Goal: Find specific fact: Find specific page/section

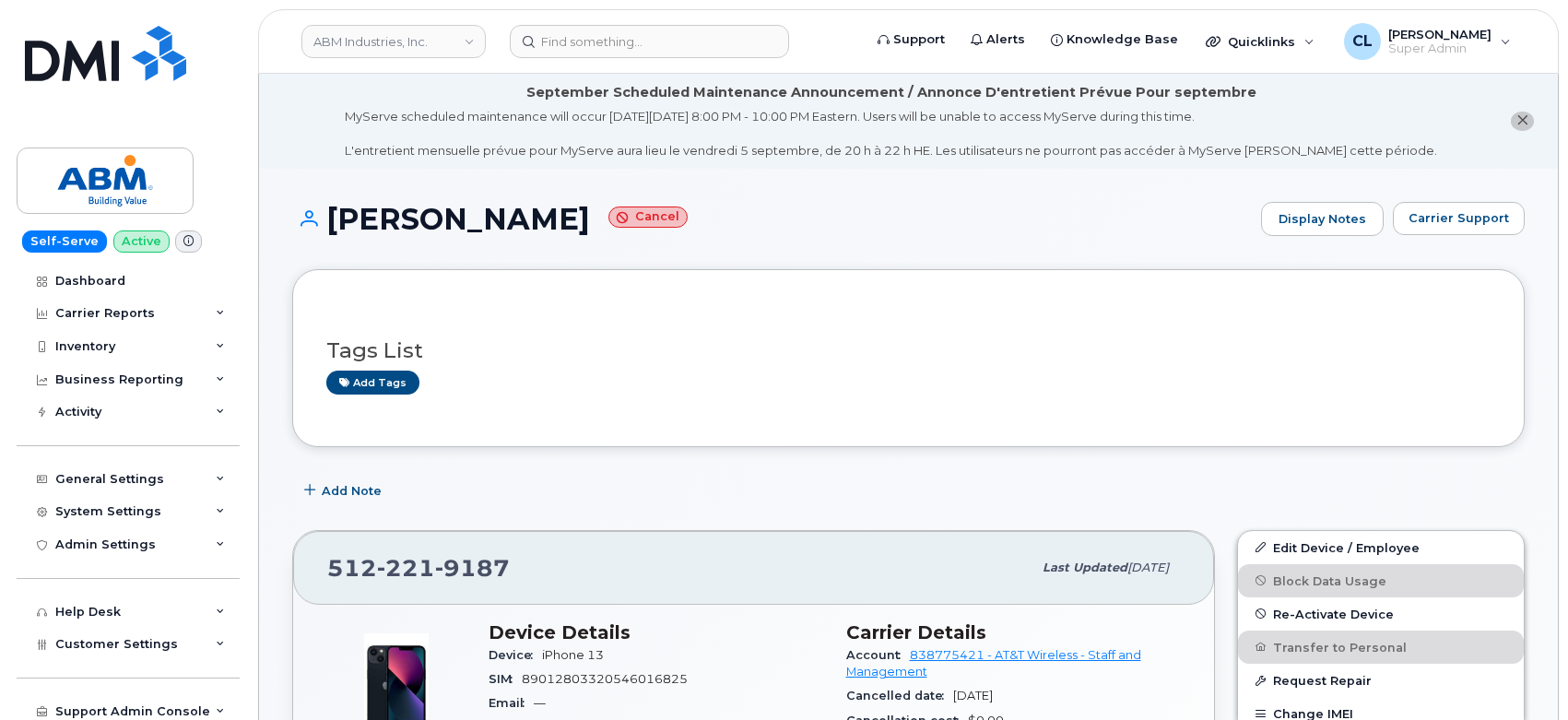
scroll to position [307, 0]
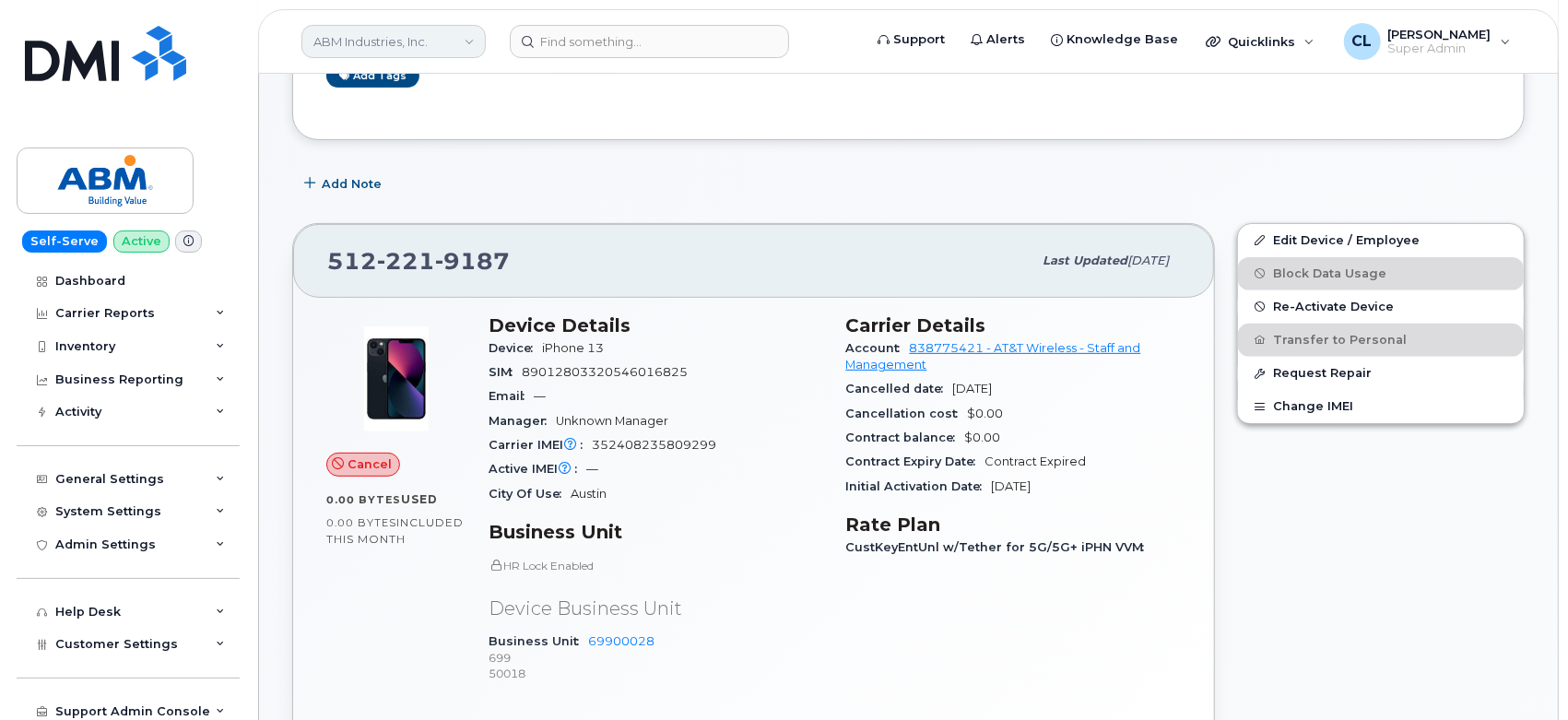
click at [369, 38] on link "ABM Industries, Inc." at bounding box center [393, 41] width 184 height 33
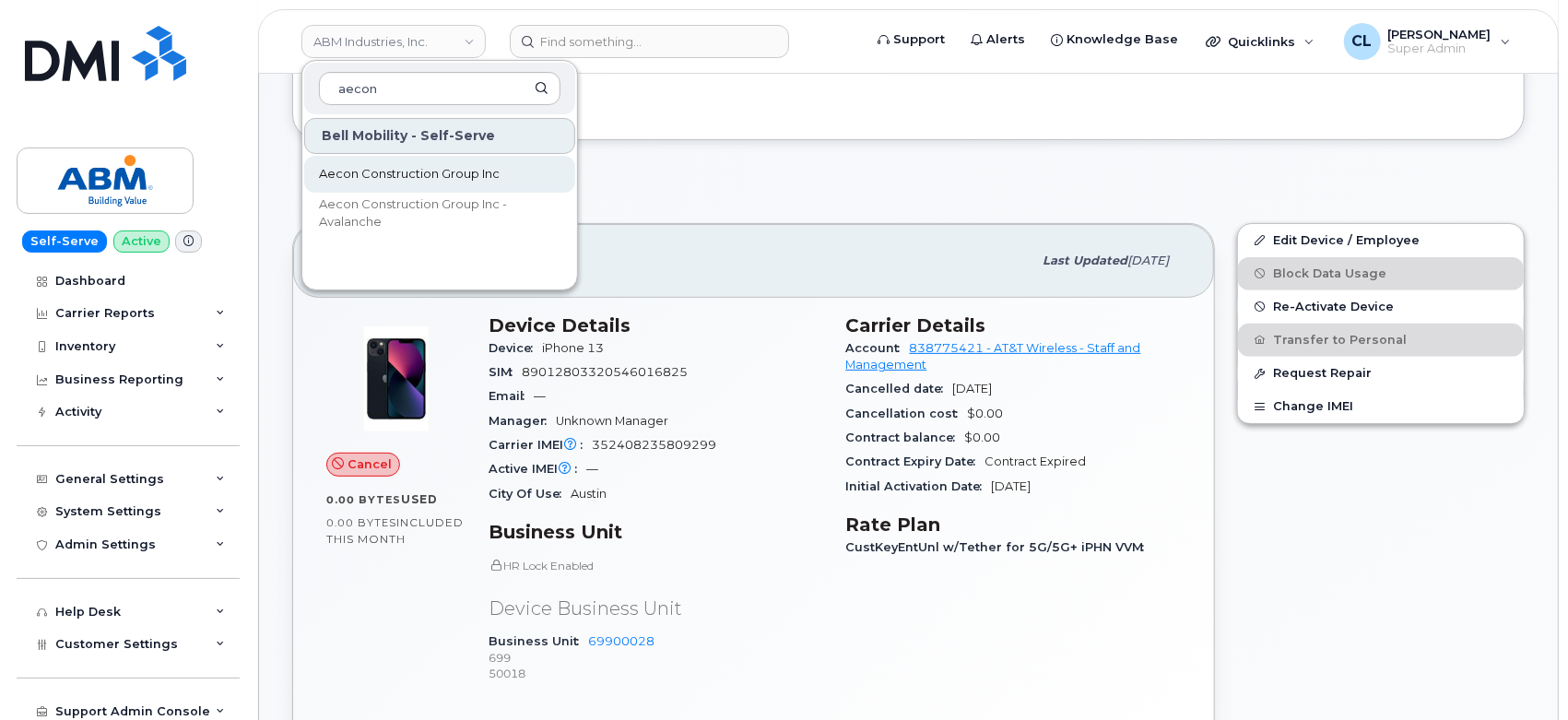
type input "aecon"
click at [401, 158] on link "Aecon Construction Group Inc" at bounding box center [439, 173] width 271 height 37
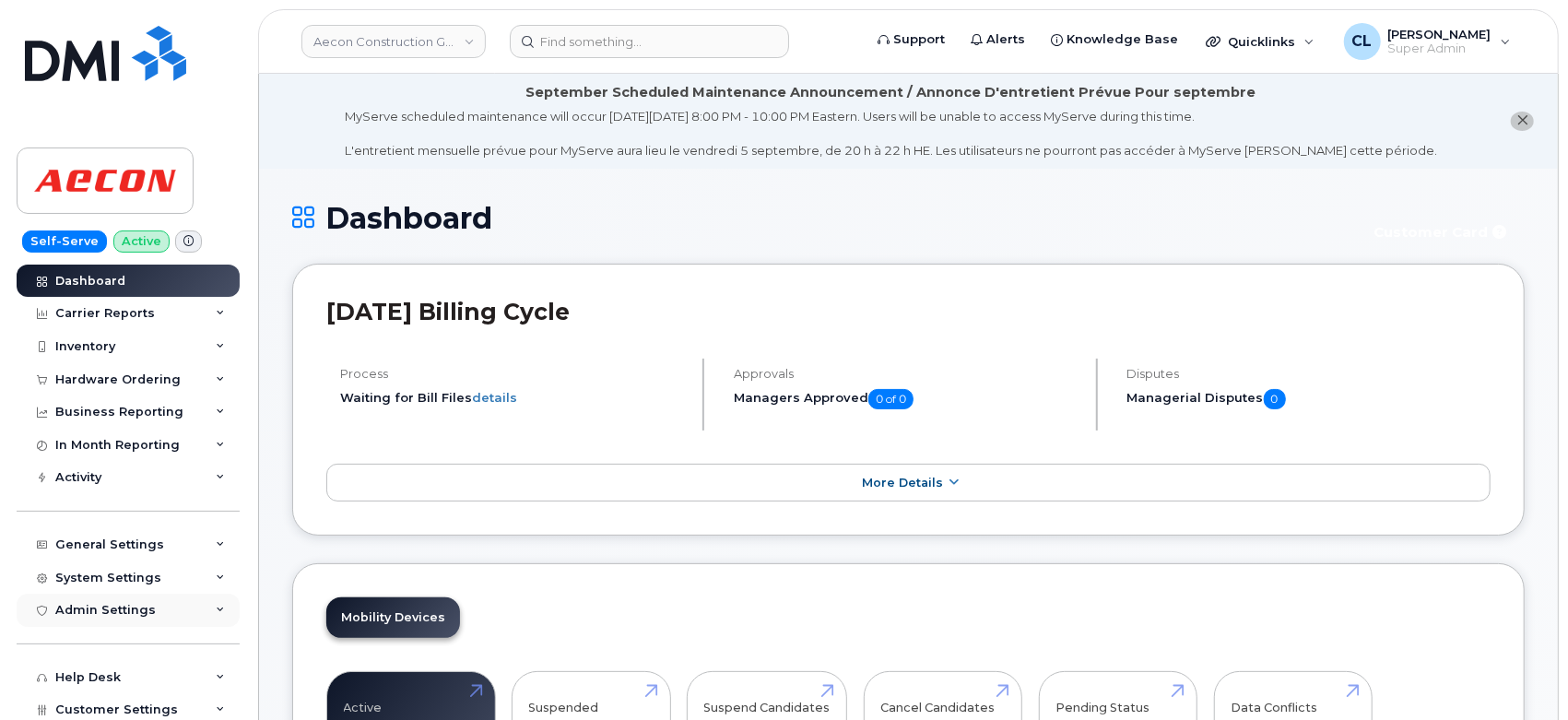
scroll to position [103, 0]
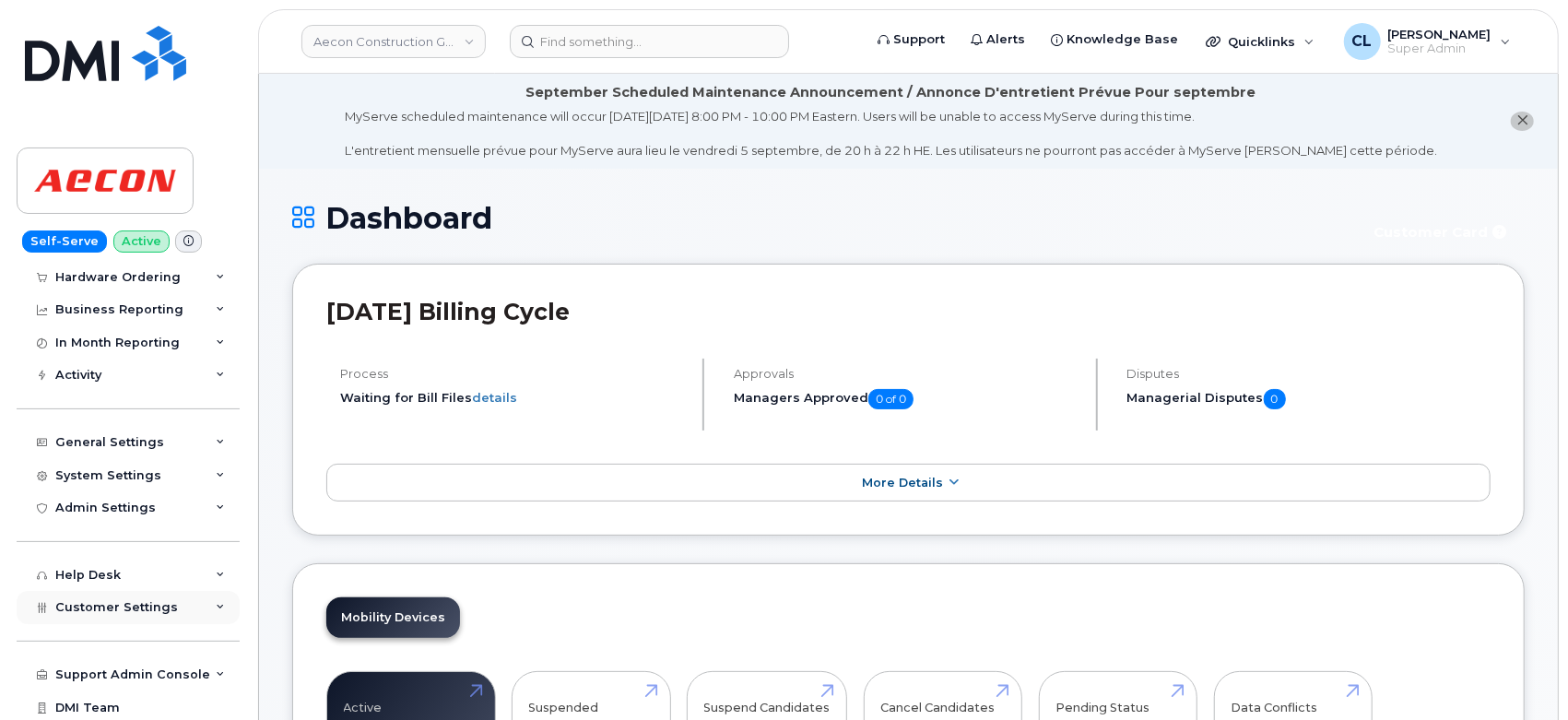
click at [216, 603] on icon at bounding box center [220, 606] width 9 height 9
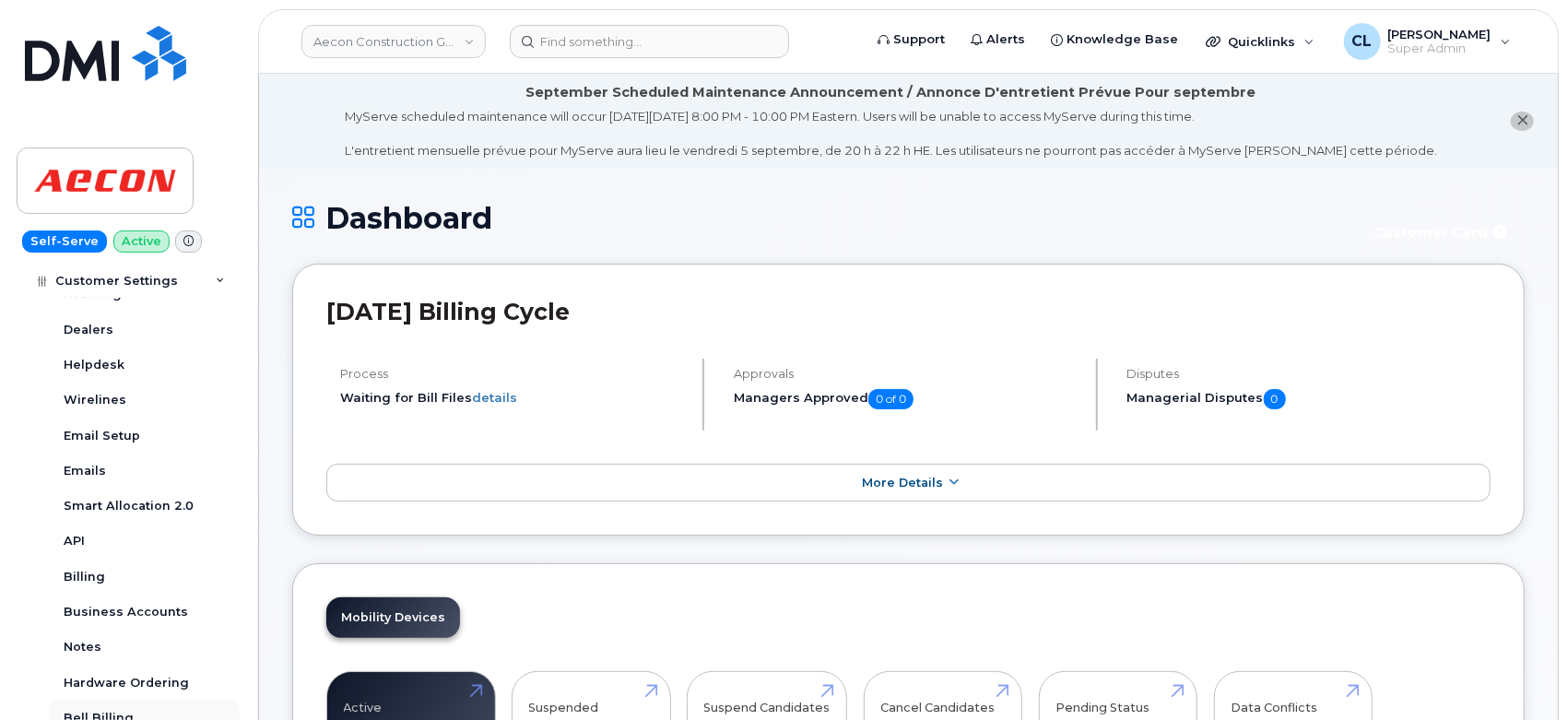
scroll to position [702, 0]
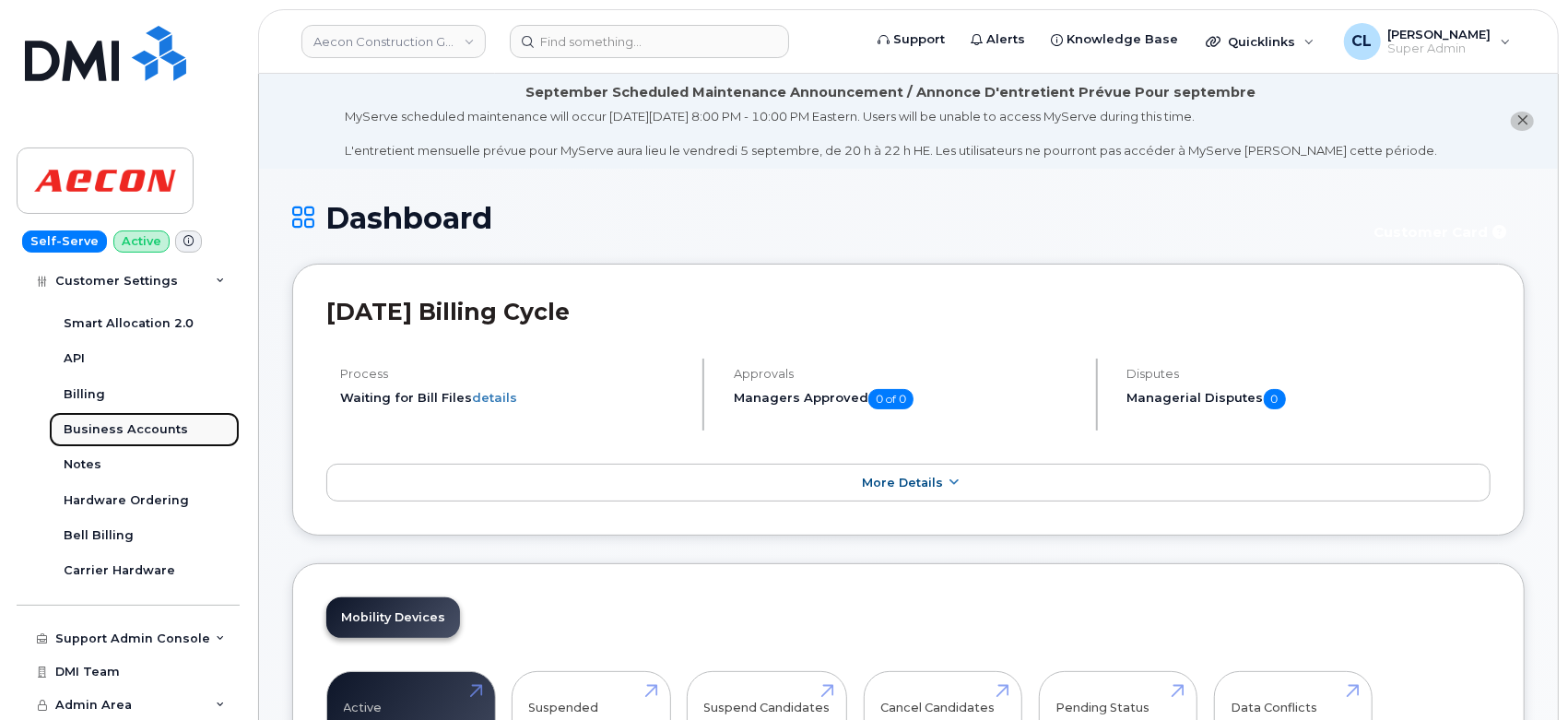
click at [131, 443] on link "Business Accounts" at bounding box center [144, 429] width 191 height 35
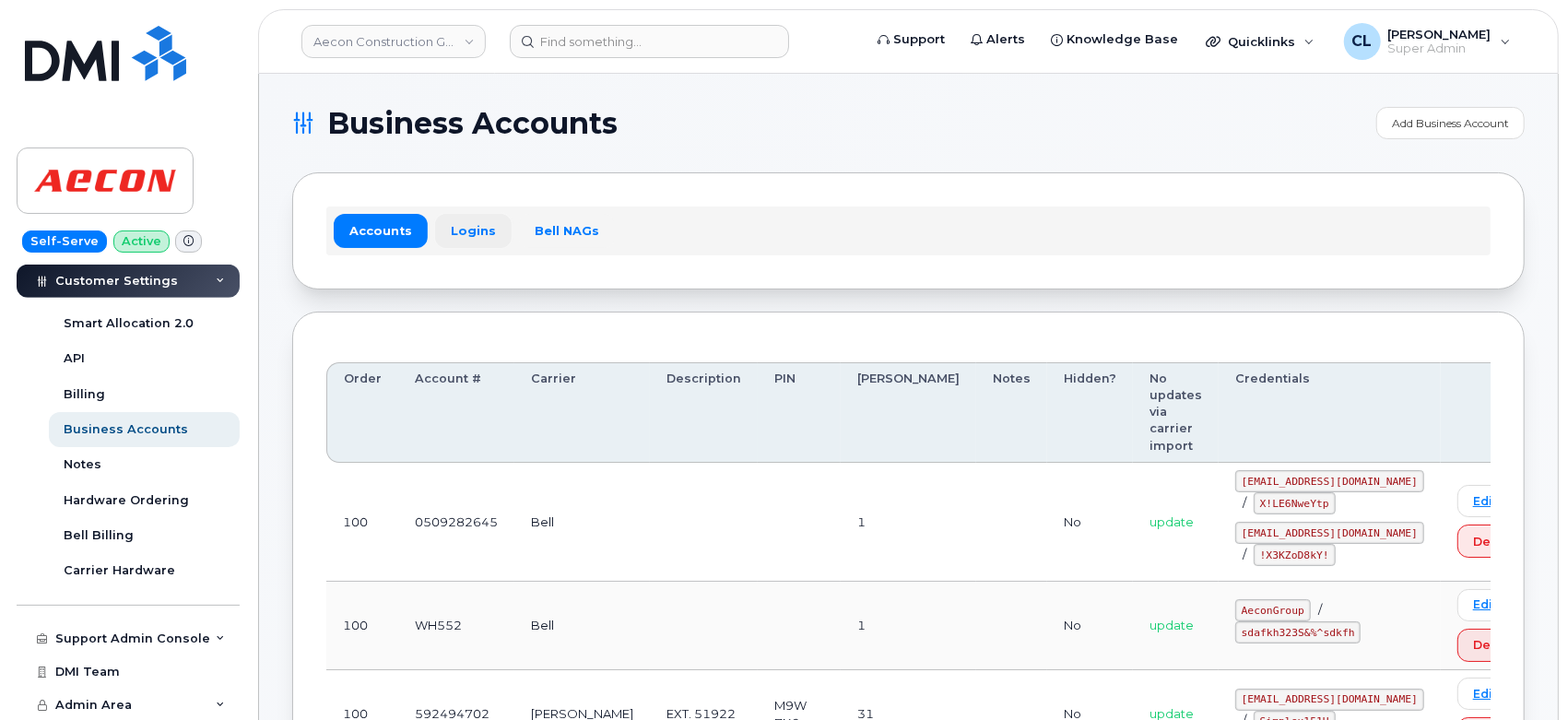
click at [469, 220] on link "Logins" at bounding box center [473, 230] width 77 height 33
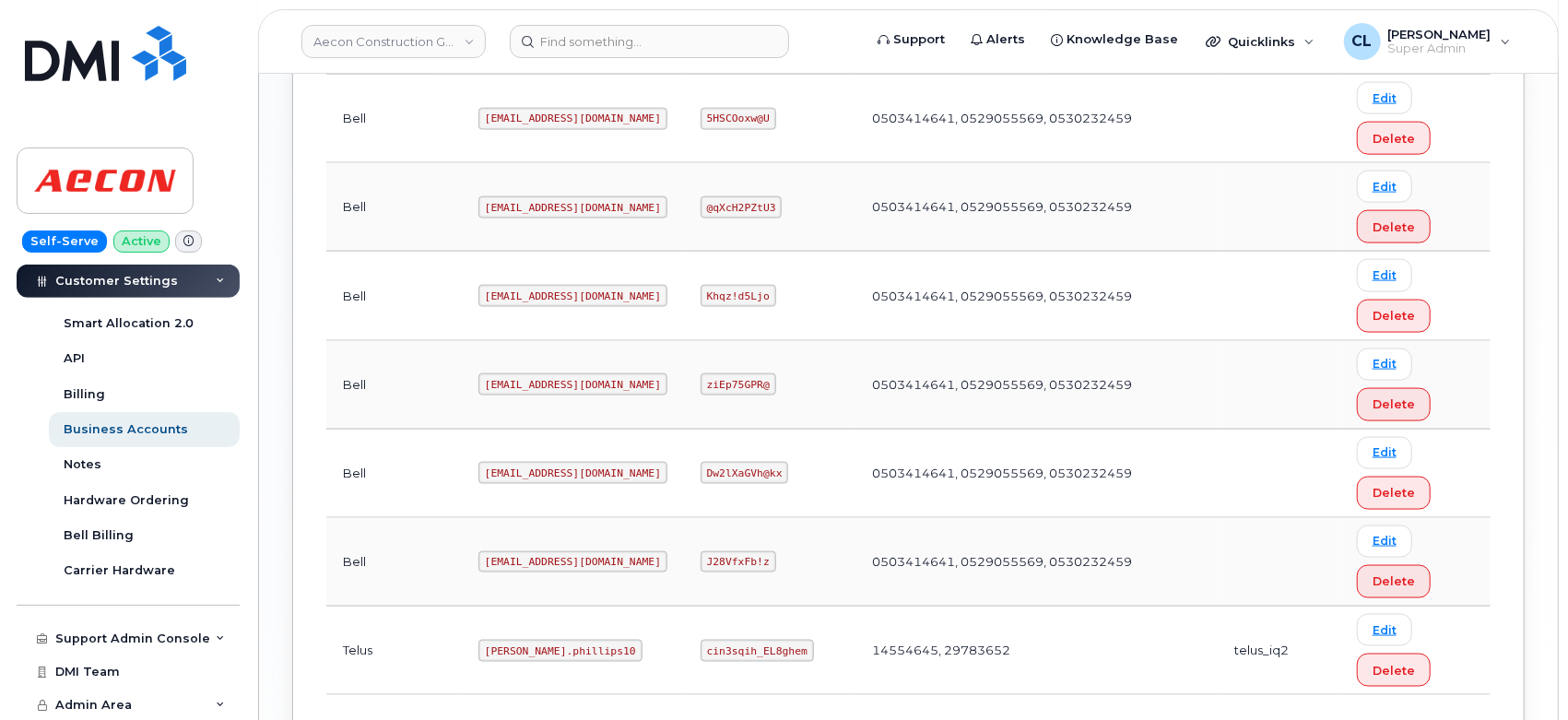
scroll to position [1733, 0]
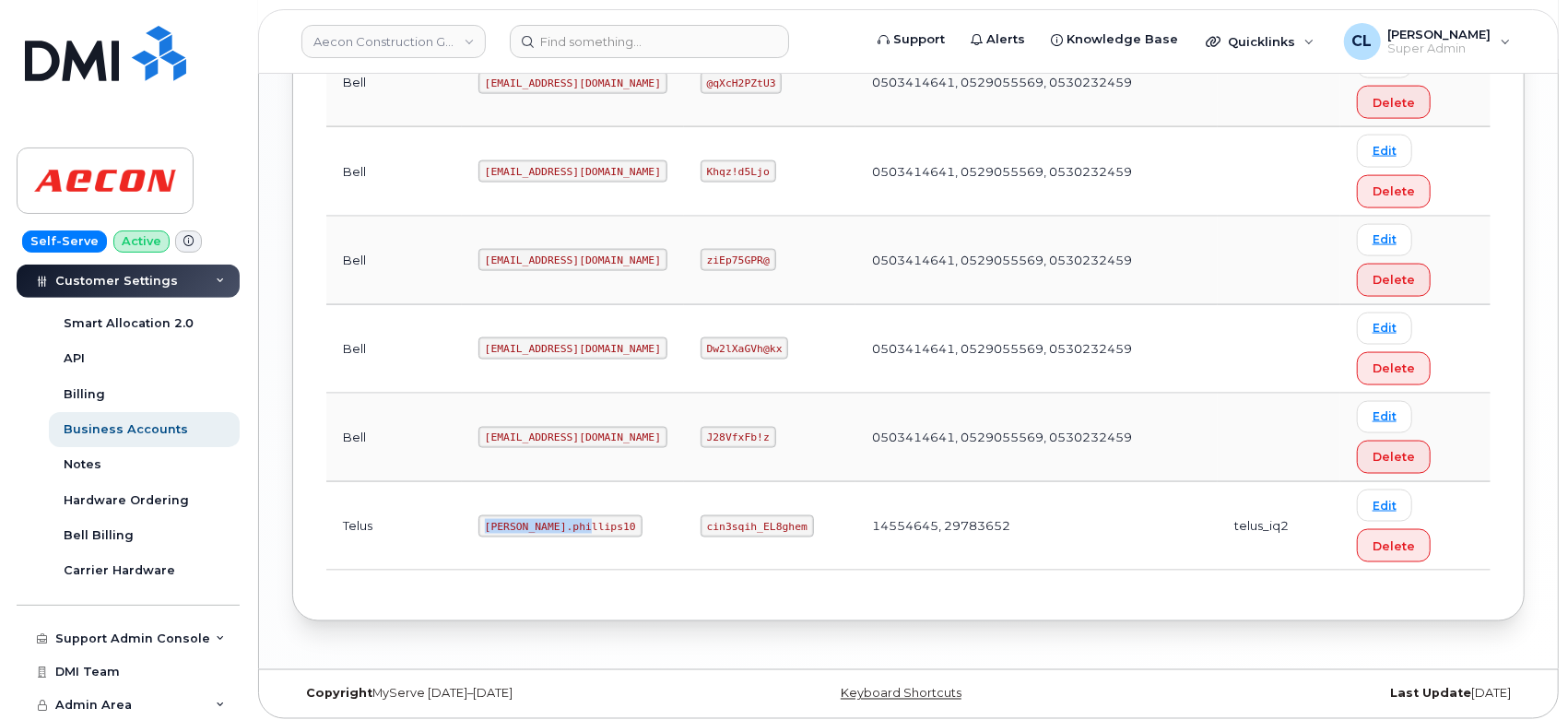
drag, startPoint x: 521, startPoint y: 523, endPoint x: 402, endPoint y: 522, distance: 119.0
click at [462, 522] on td "[PERSON_NAME].phillips10" at bounding box center [573, 526] width 222 height 89
copy code "[PERSON_NAME].phillips10"
drag, startPoint x: 764, startPoint y: 522, endPoint x: 668, endPoint y: 515, distance: 96.3
click at [700, 515] on code "cin3sqih_EL8ghem" at bounding box center [757, 526] width 114 height 22
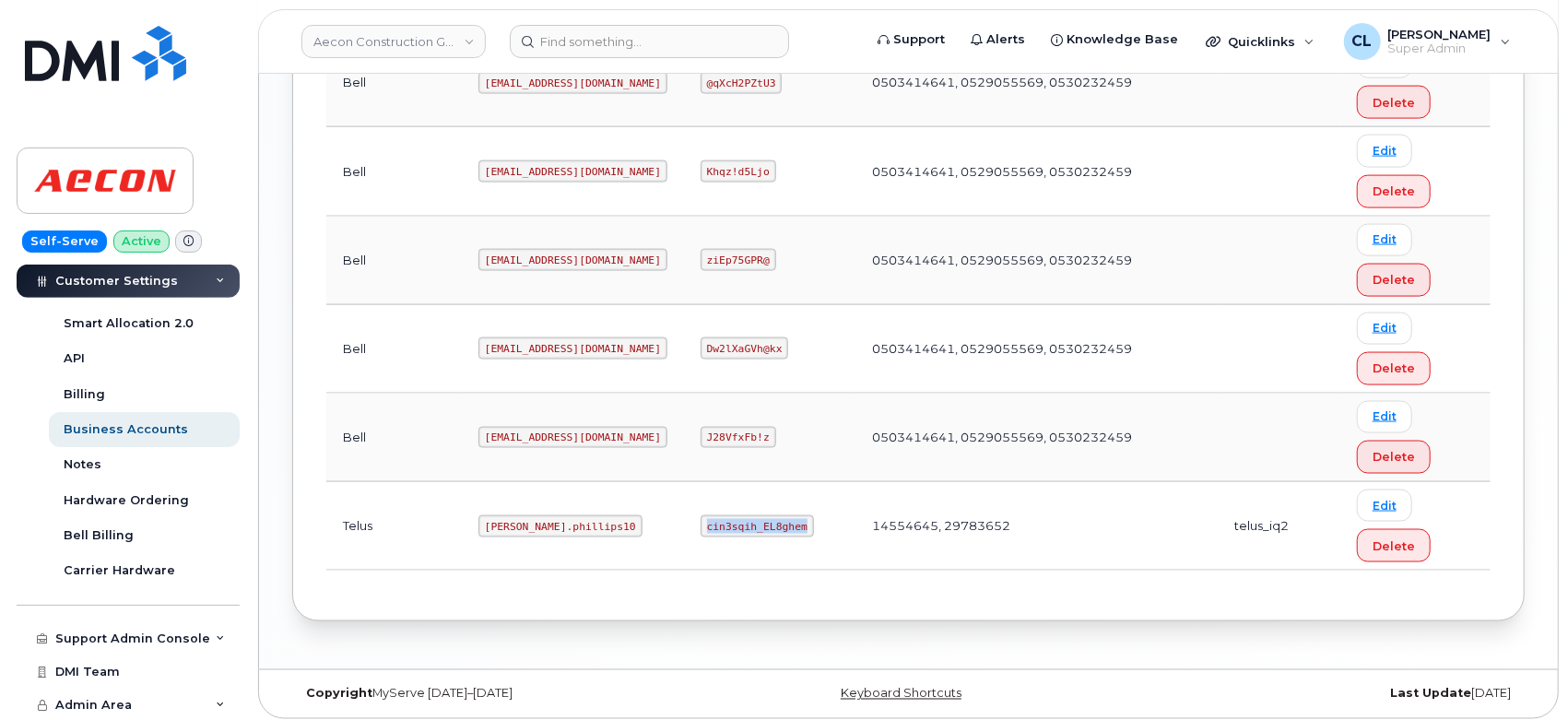
copy code "cin3sqih_EL8ghem"
